Goal: Information Seeking & Learning: Learn about a topic

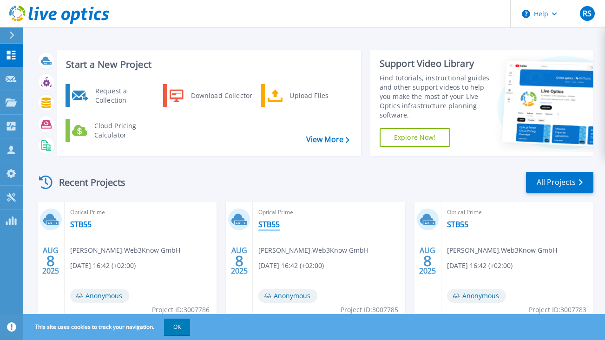
click at [272, 222] on link "STB55" at bounding box center [268, 224] width 21 height 9
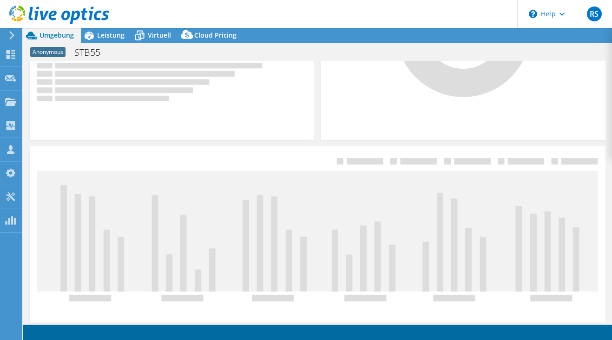
scroll to position [303, 0]
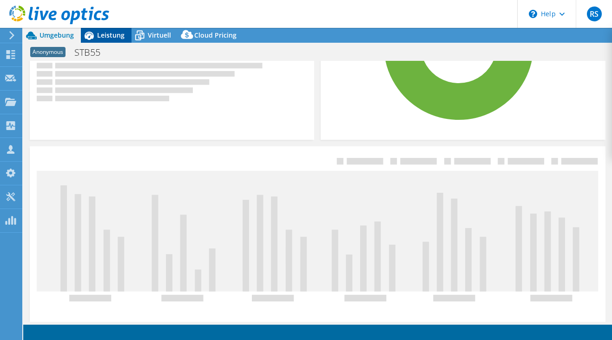
select select "USD"
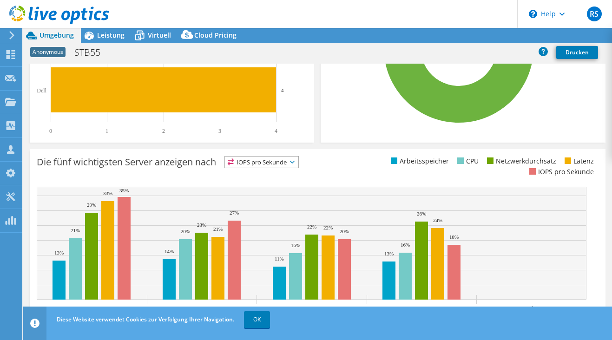
click at [106, 30] on div at bounding box center [54, 15] width 109 height 31
click at [109, 31] on span "Leistung" at bounding box center [110, 35] width 27 height 9
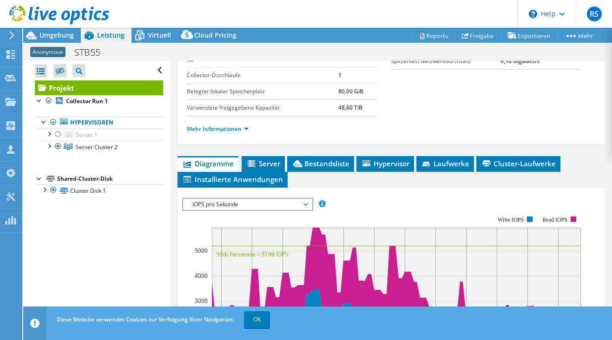
scroll to position [186, 0]
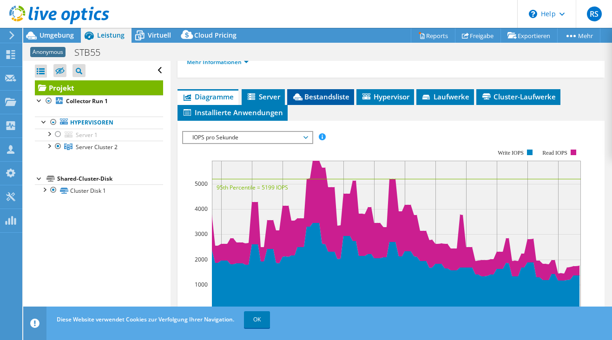
click at [313, 94] on span "Bestandsliste" at bounding box center [321, 96] width 58 height 9
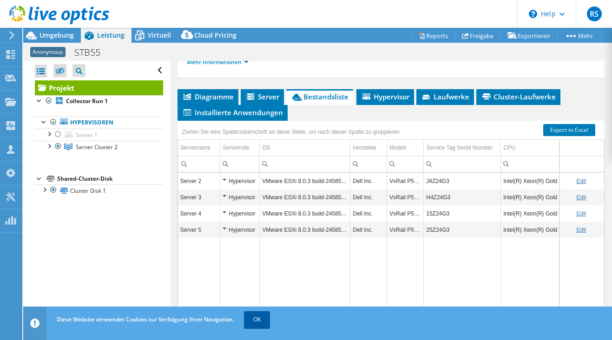
click at [264, 317] on link "OK" at bounding box center [257, 319] width 26 height 17
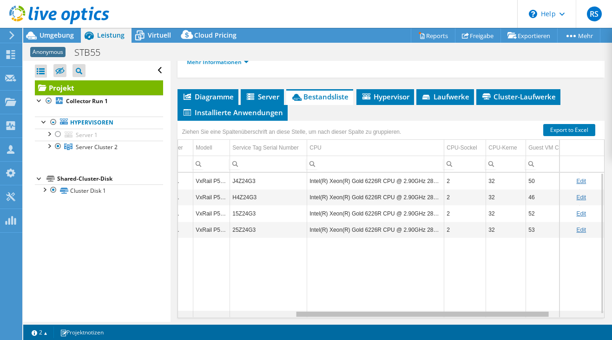
scroll to position [0, 272]
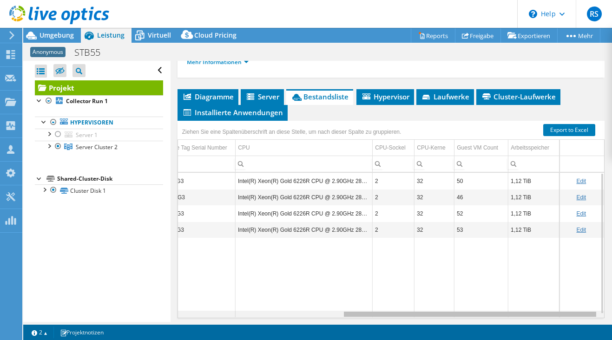
drag, startPoint x: 392, startPoint y: 314, endPoint x: 577, endPoint y: 313, distance: 184.5
click at [577, 313] on body "RS Vertriebspartner [PERSON_NAME] [EMAIL_ADDRESS][PERSON_NAME][DOMAIN_NAME] TD …" at bounding box center [306, 170] width 612 height 340
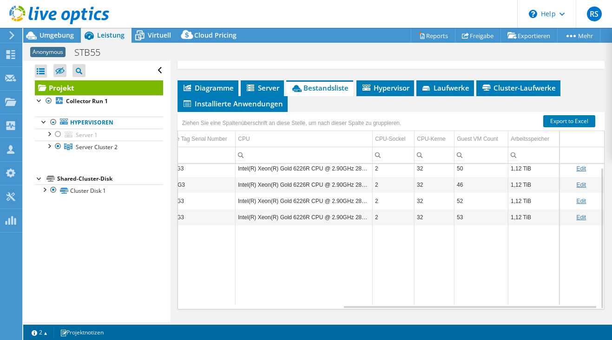
scroll to position [202, 0]
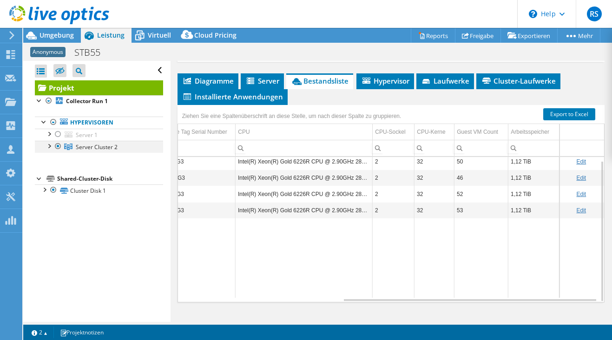
drag, startPoint x: 46, startPoint y: 144, endPoint x: 53, endPoint y: 146, distance: 6.7
click at [49, 145] on div at bounding box center [48, 145] width 9 height 9
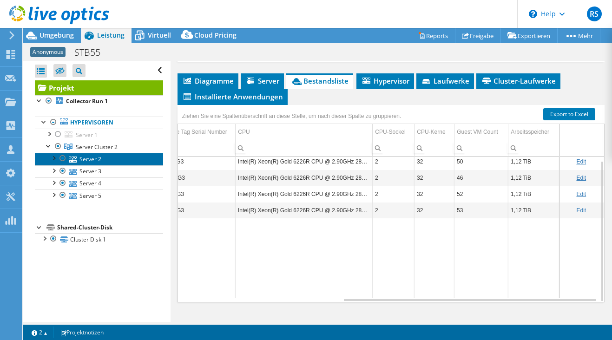
click at [79, 161] on link "Server 2" at bounding box center [99, 159] width 128 height 12
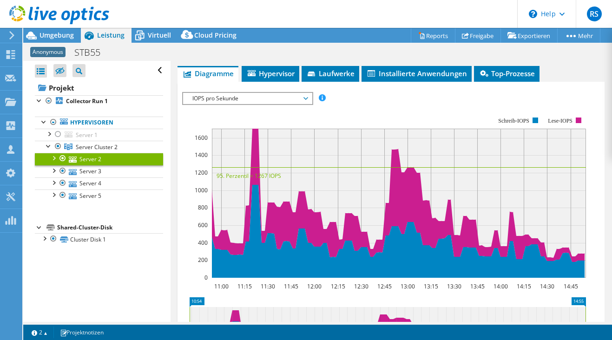
click at [259, 100] on span "IOPS pro Sekunde" at bounding box center [247, 98] width 119 height 11
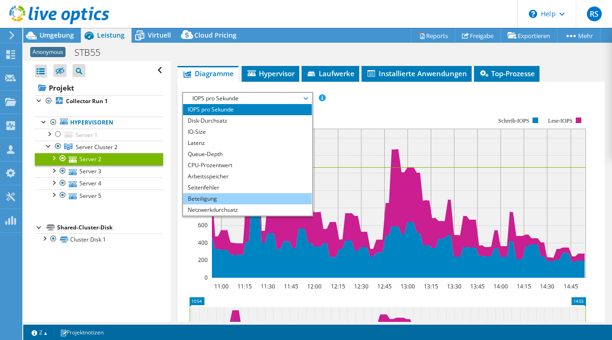
click at [211, 200] on li "Beteiligung" at bounding box center [247, 198] width 129 height 11
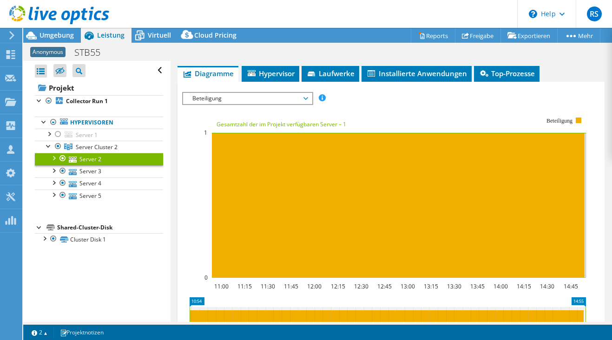
click at [241, 99] on span "Beteiligung" at bounding box center [247, 98] width 119 height 11
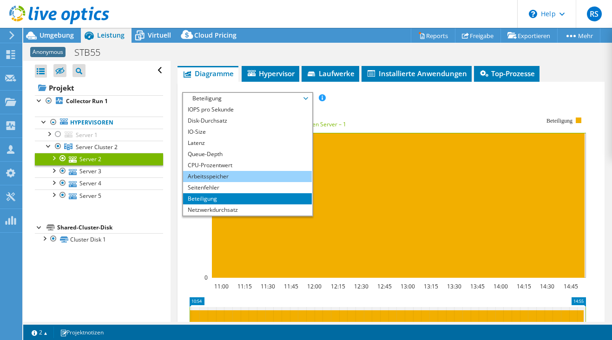
click at [210, 176] on li "Arbeitsspeicher" at bounding box center [247, 176] width 129 height 11
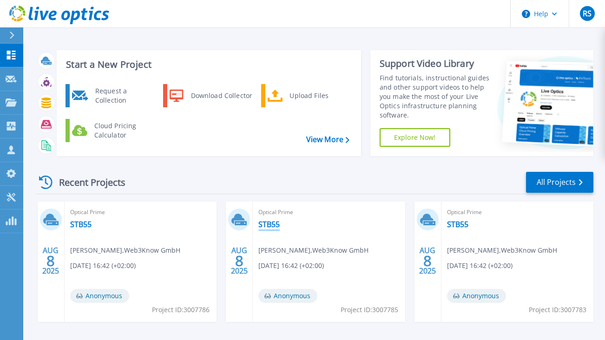
click at [274, 225] on link "STB55" at bounding box center [268, 224] width 21 height 9
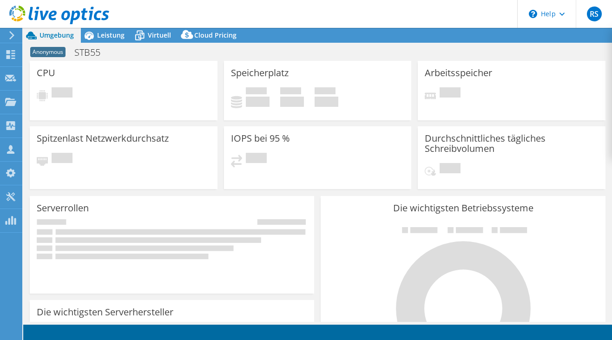
select select "USD"
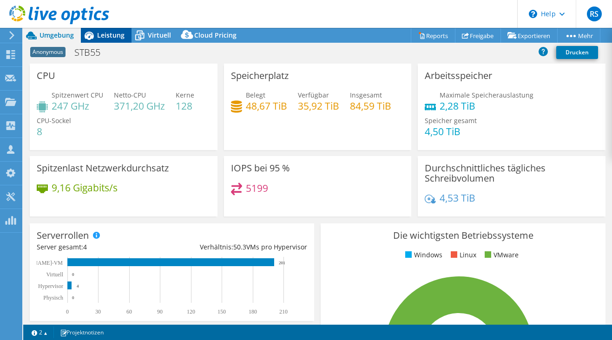
click at [103, 37] on span "Leistung" at bounding box center [110, 35] width 27 height 9
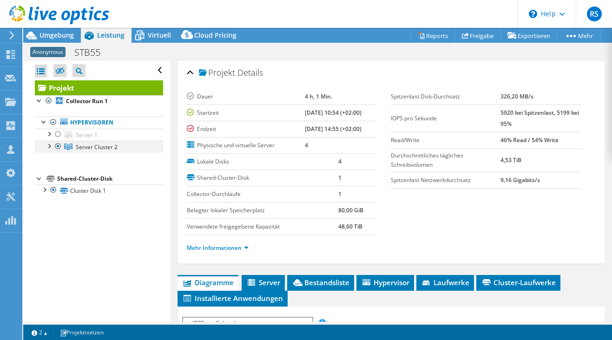
click at [52, 145] on div at bounding box center [48, 145] width 9 height 9
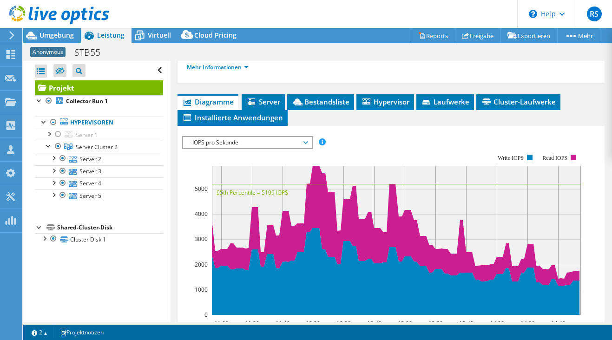
scroll to position [186, 0]
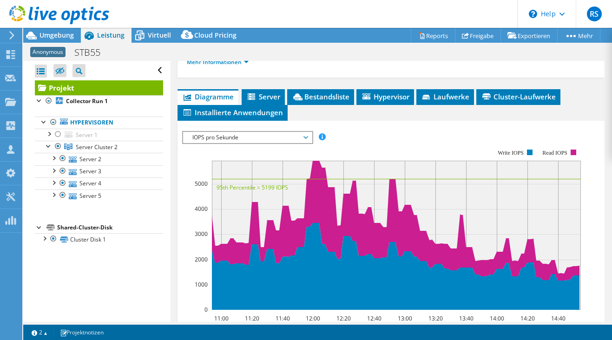
click at [252, 136] on span "IOPS pro Sekunde" at bounding box center [247, 137] width 119 height 11
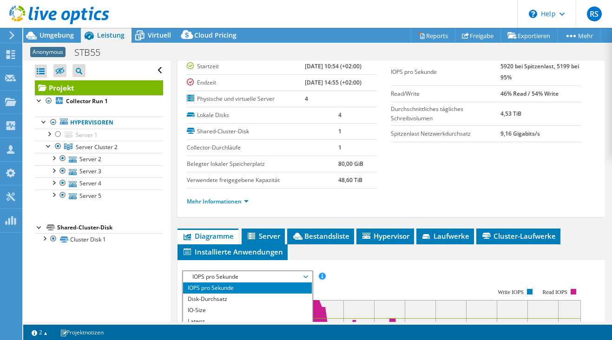
scroll to position [0, 0]
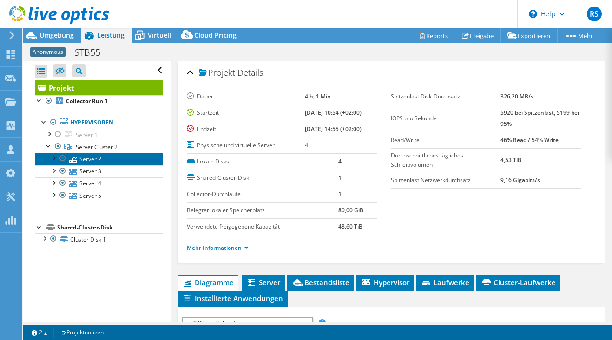
click at [86, 158] on link "Server 2" at bounding box center [99, 159] width 128 height 12
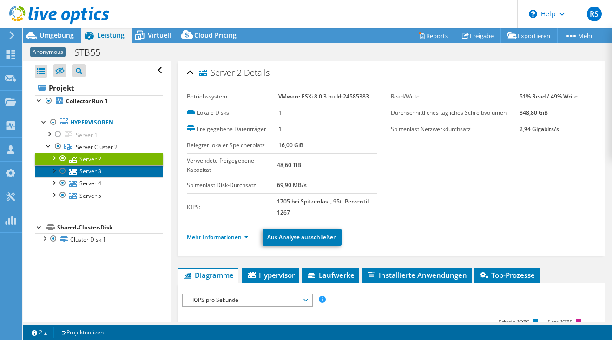
click at [89, 171] on link "Server 3" at bounding box center [99, 171] width 128 height 12
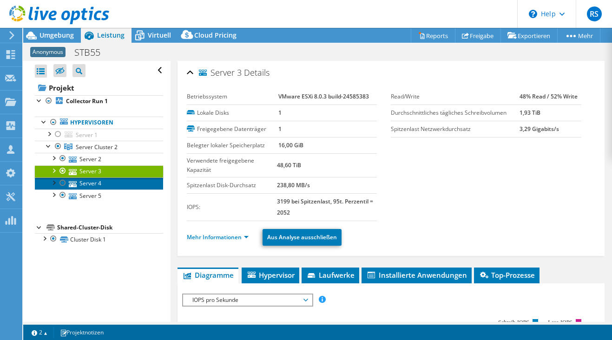
click at [91, 180] on link "Server 4" at bounding box center [99, 184] width 128 height 12
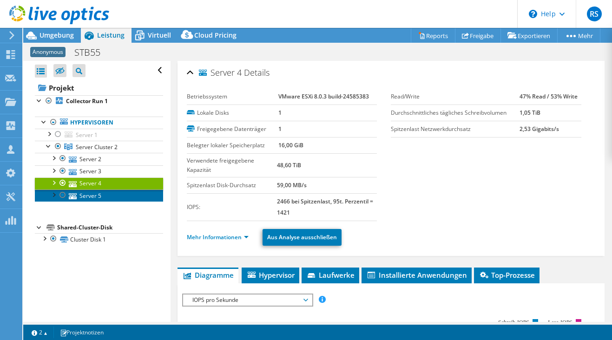
click at [91, 197] on link "Server 5" at bounding box center [99, 196] width 128 height 12
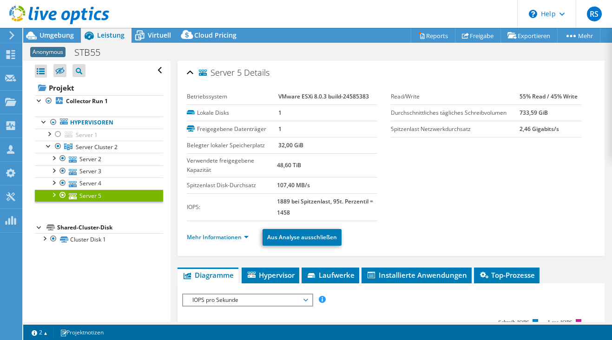
click at [107, 296] on div "Alle öffnen Alle schließen Ausgeschlossene Knoten verbergen Projektbaumfilter" at bounding box center [96, 191] width 147 height 261
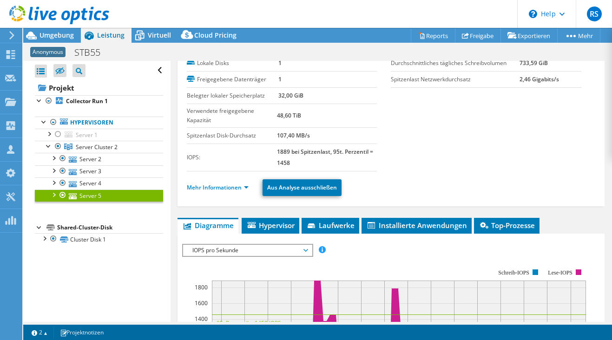
scroll to position [46, 0]
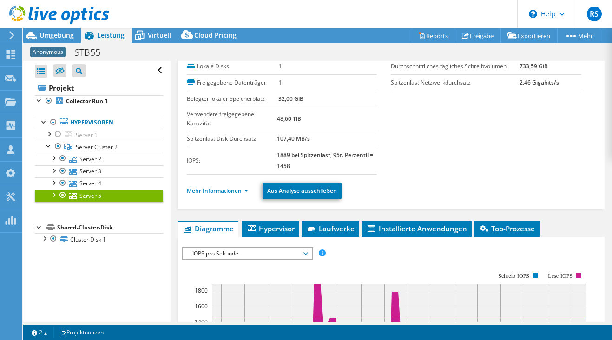
click at [227, 255] on span "IOPS pro Sekunde" at bounding box center [247, 253] width 119 height 11
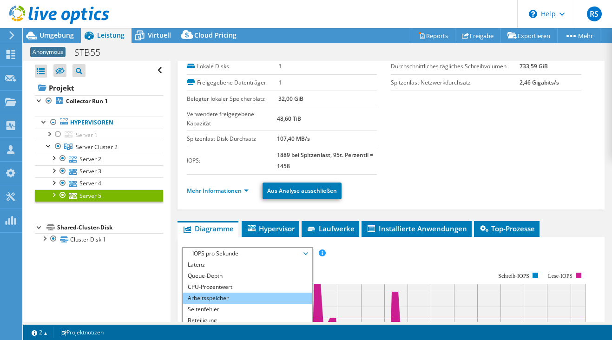
scroll to position [93, 0]
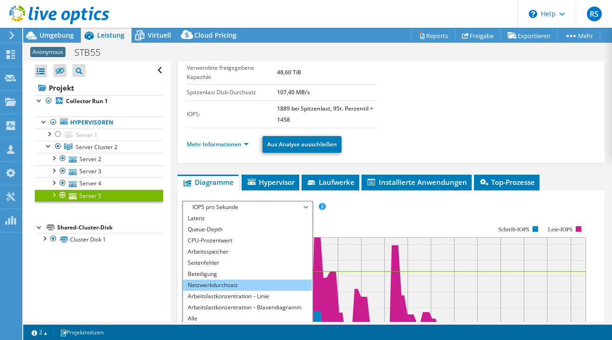
click at [238, 285] on li "Netzwerkdurchsatz" at bounding box center [247, 285] width 129 height 11
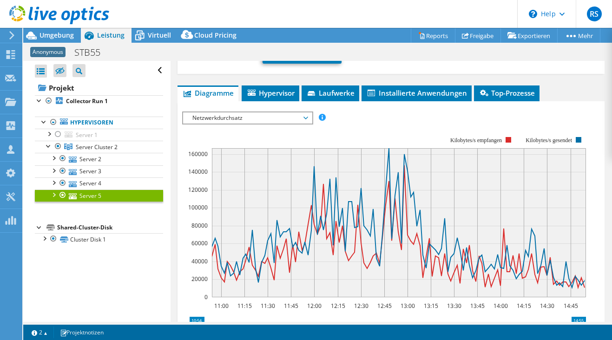
scroll to position [186, 0]
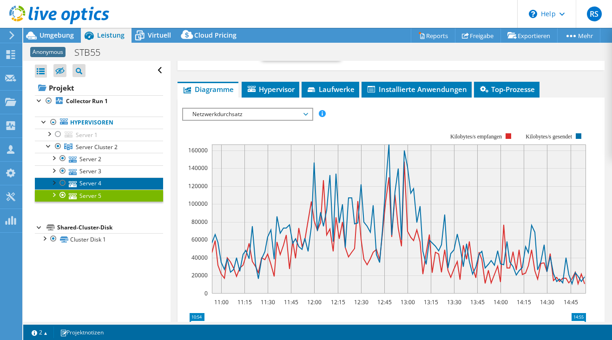
click at [91, 183] on link "Server 4" at bounding box center [99, 184] width 128 height 12
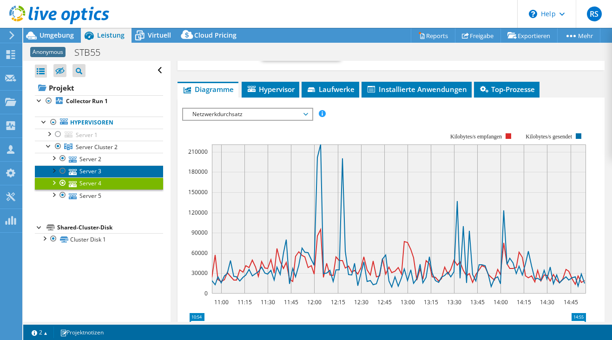
click at [85, 170] on link "Server 3" at bounding box center [99, 171] width 128 height 12
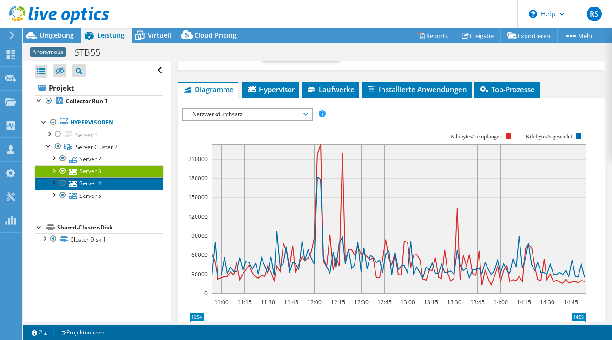
click at [91, 181] on link "Server 4" at bounding box center [99, 184] width 128 height 12
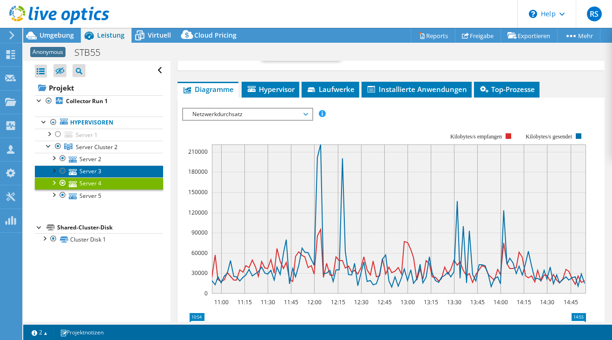
click at [91, 171] on link "Server 3" at bounding box center [99, 171] width 128 height 12
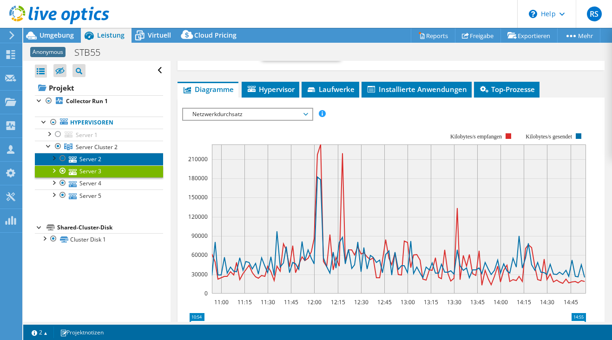
click at [91, 158] on link "Server 2" at bounding box center [99, 159] width 128 height 12
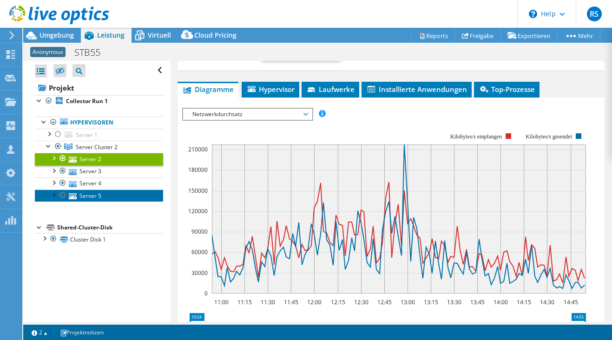
click at [92, 195] on link "Server 5" at bounding box center [99, 196] width 128 height 12
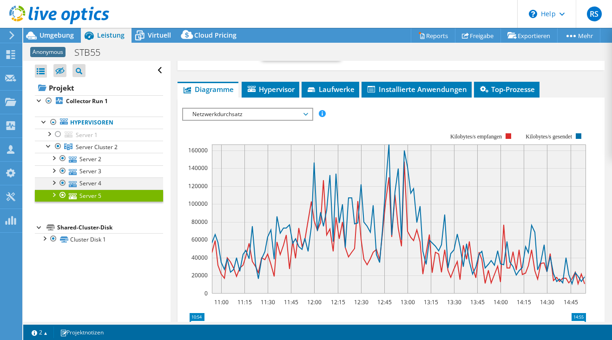
click at [64, 182] on div at bounding box center [62, 183] width 9 height 11
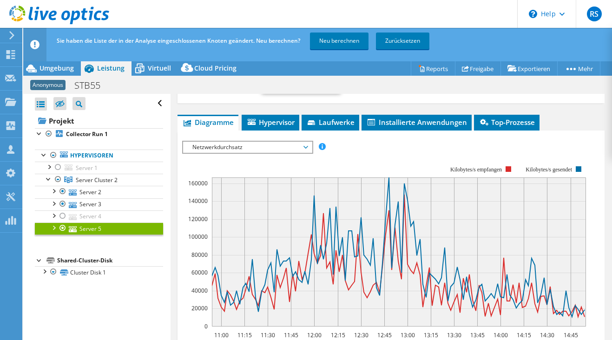
click at [62, 228] on div at bounding box center [62, 228] width 9 height 11
click at [333, 39] on link "Neu berechnen" at bounding box center [339, 41] width 59 height 17
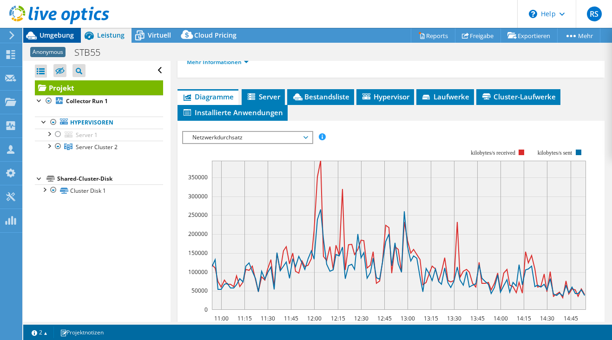
click at [51, 33] on span "Umgebung" at bounding box center [57, 35] width 34 height 9
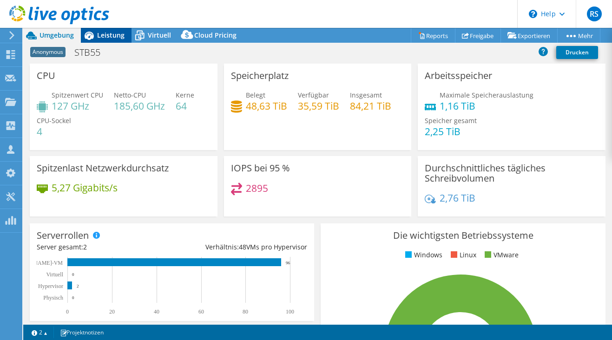
click at [115, 34] on span "Leistung" at bounding box center [110, 35] width 27 height 9
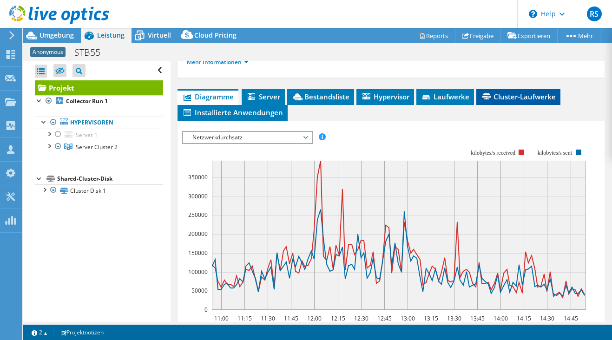
click at [519, 94] on span "Cluster-Laufwerke" at bounding box center [518, 96] width 75 height 9
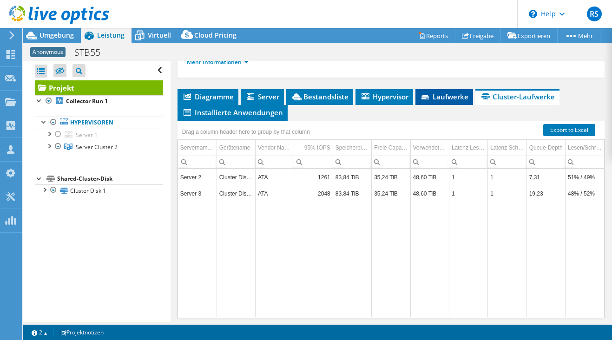
click at [455, 98] on span "Laufwerke" at bounding box center [444, 96] width 48 height 9
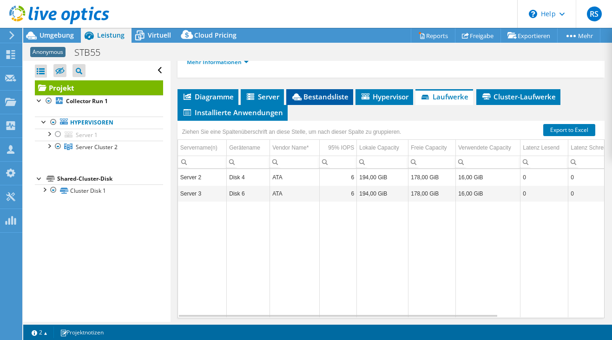
click at [323, 96] on span "Bestandsliste" at bounding box center [320, 96] width 58 height 9
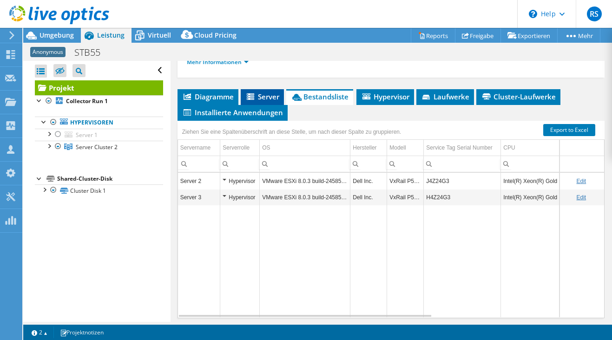
click at [270, 96] on span "Server" at bounding box center [262, 96] width 34 height 9
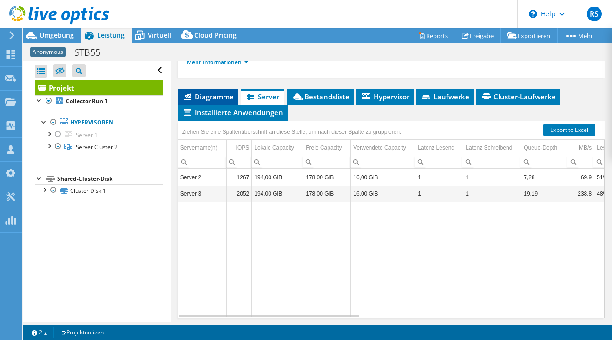
click at [215, 98] on span "Diagramme" at bounding box center [208, 96] width 52 height 9
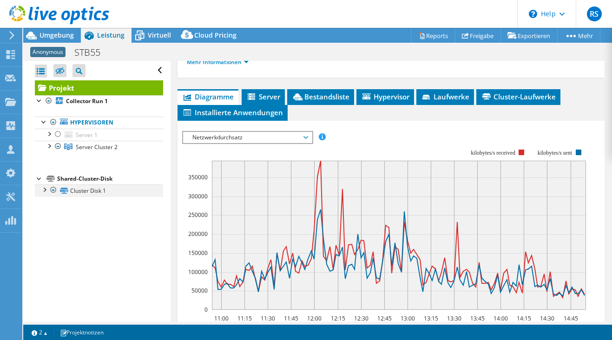
click at [45, 190] on div at bounding box center [44, 189] width 9 height 9
click at [49, 145] on div at bounding box center [48, 145] width 9 height 9
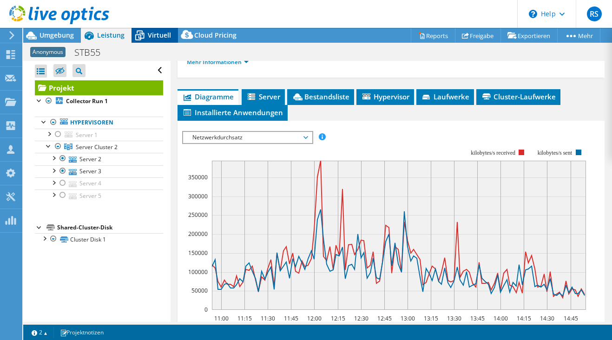
click at [163, 33] on span "Virtuell" at bounding box center [159, 35] width 23 height 9
